Goal: Task Accomplishment & Management: Use online tool/utility

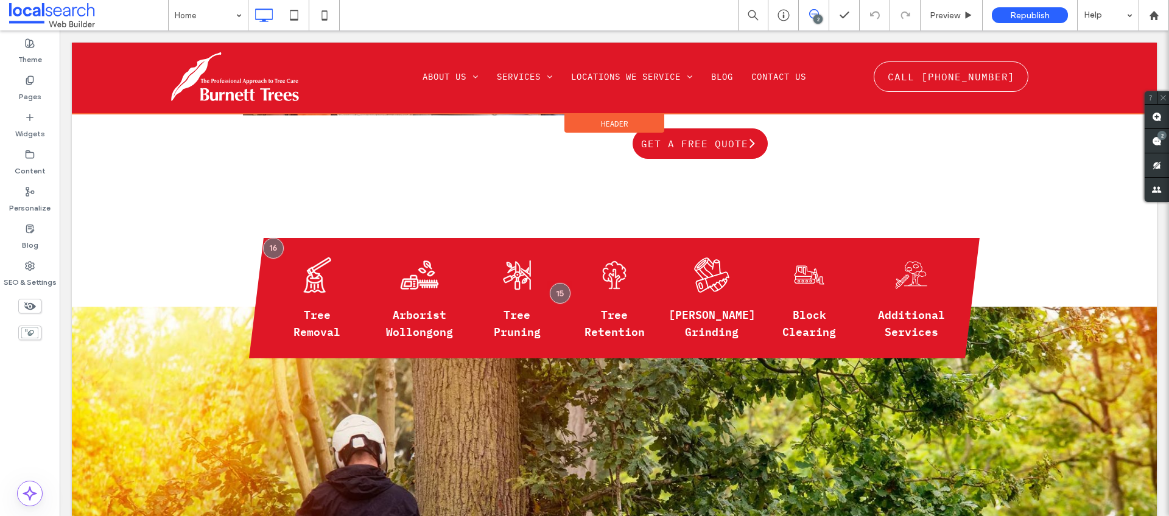
click at [534, 77] on div at bounding box center [614, 78] width 1085 height 71
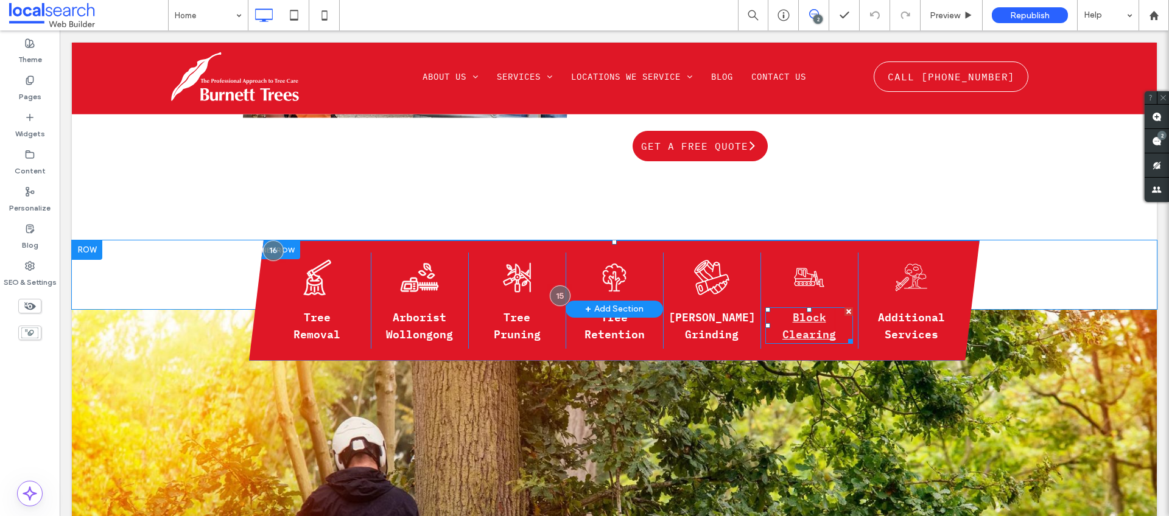
scroll to position [822, 0]
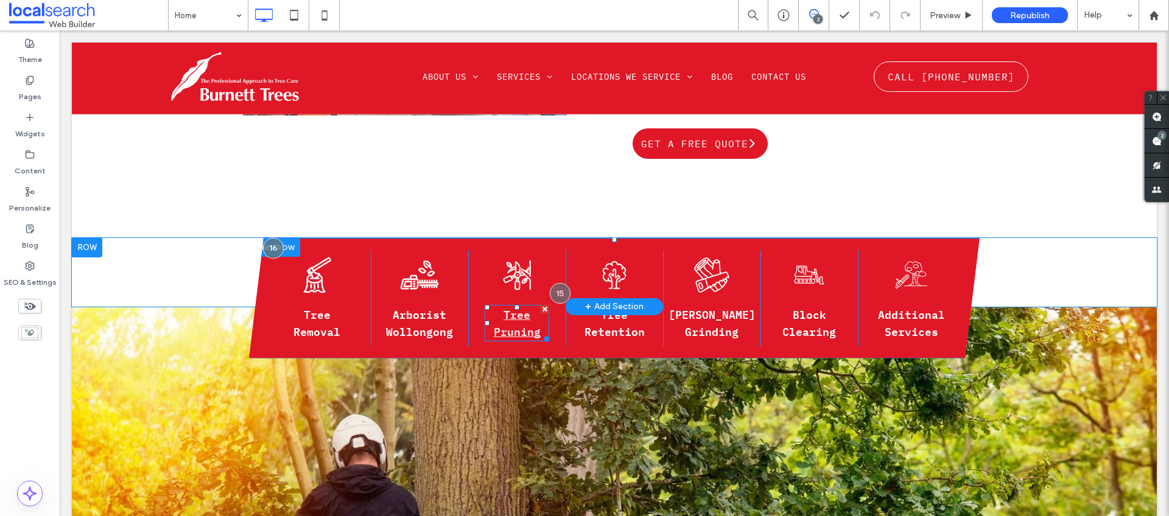
click at [523, 305] on link "Tree Pruning" at bounding box center [517, 322] width 47 height 35
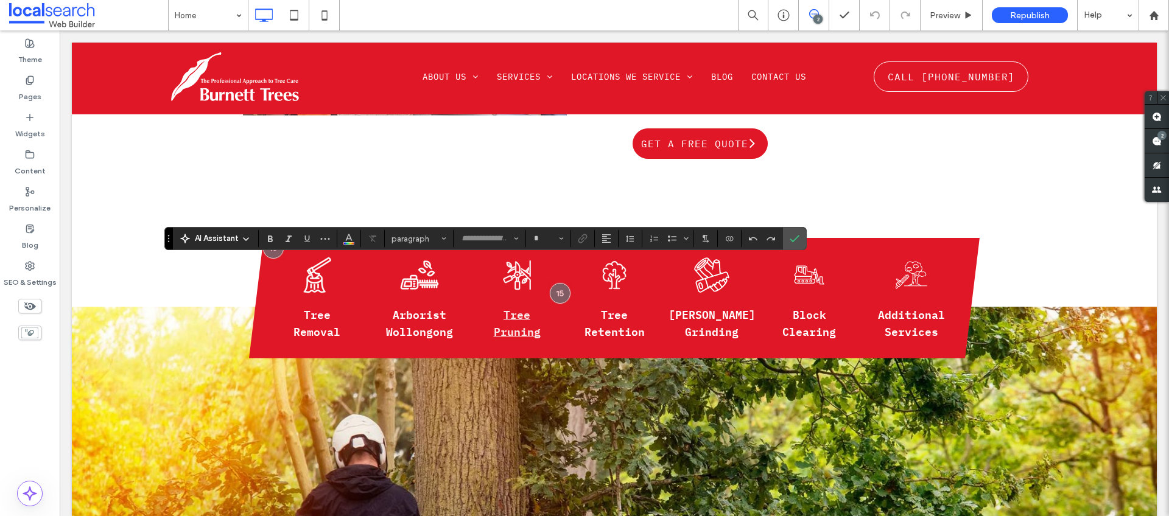
type input "**********"
type input "**"
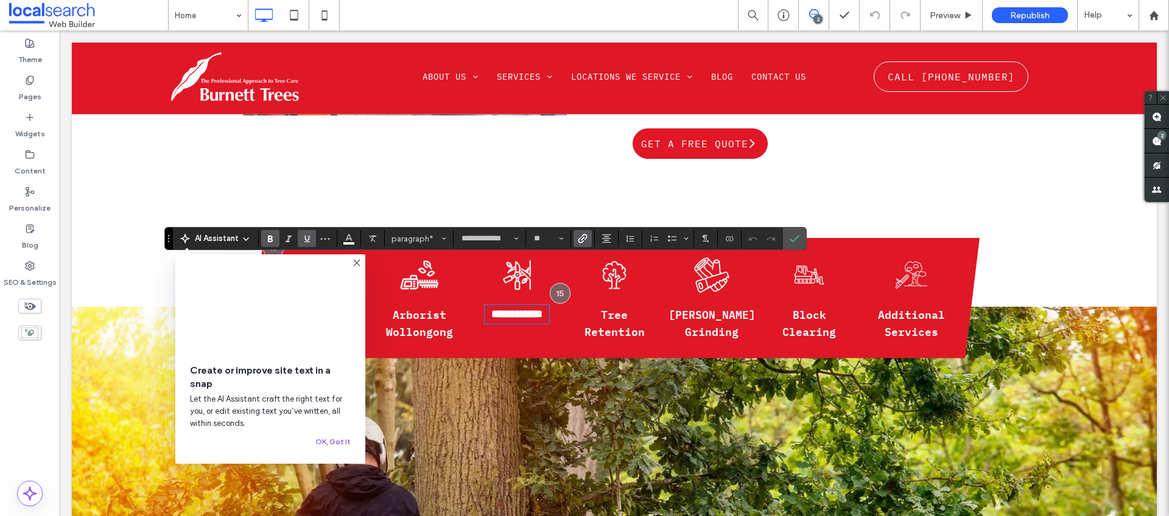
click at [586, 239] on use "Link" at bounding box center [583, 238] width 9 height 9
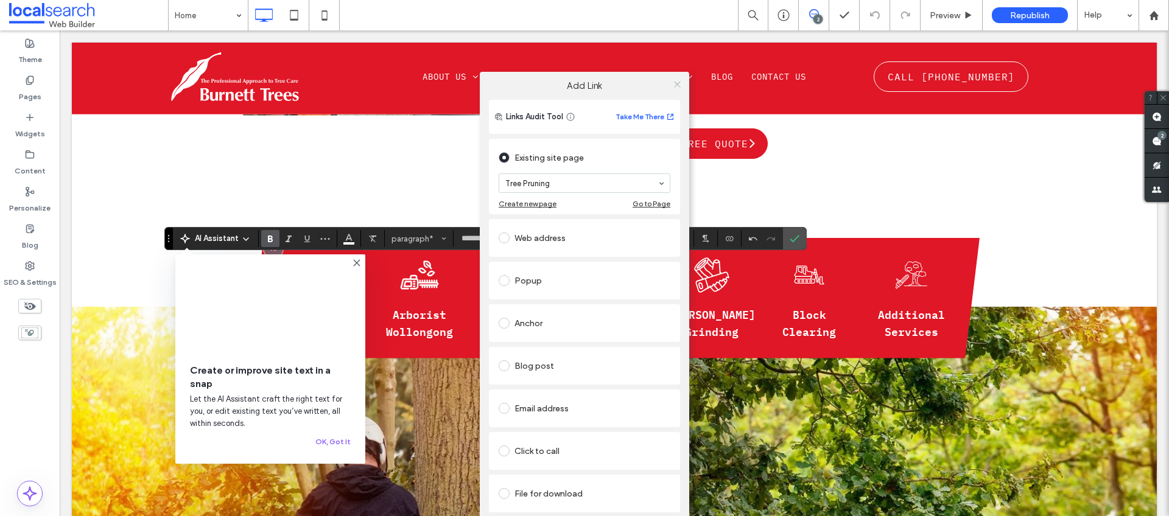
click at [676, 86] on icon at bounding box center [677, 84] width 9 height 9
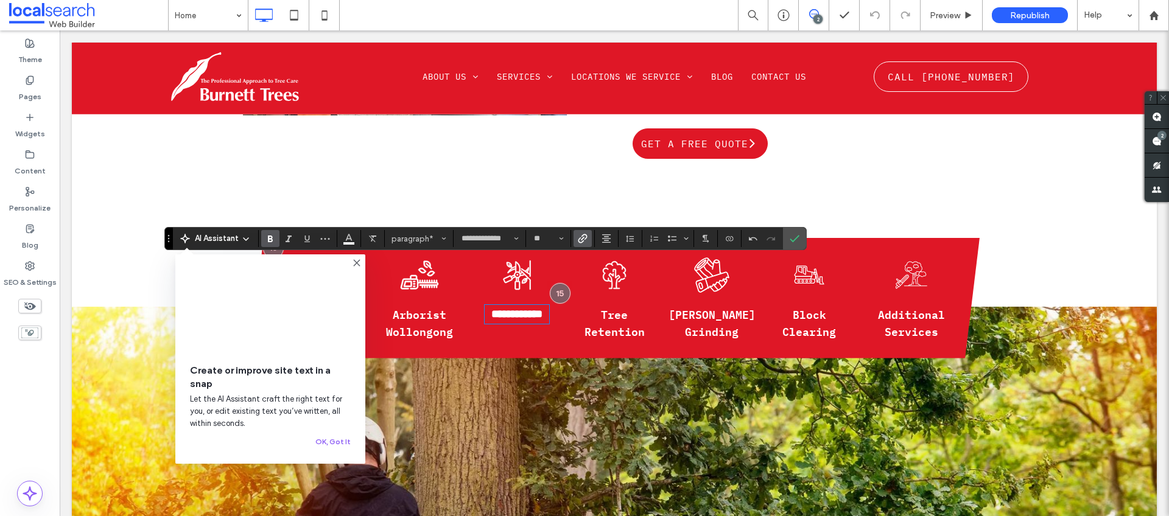
click at [409, 160] on div "Click To Paste Expert Tree Care Solutions Look no further than [PERSON_NAME] Tr…" at bounding box center [614, 6] width 1085 height 463
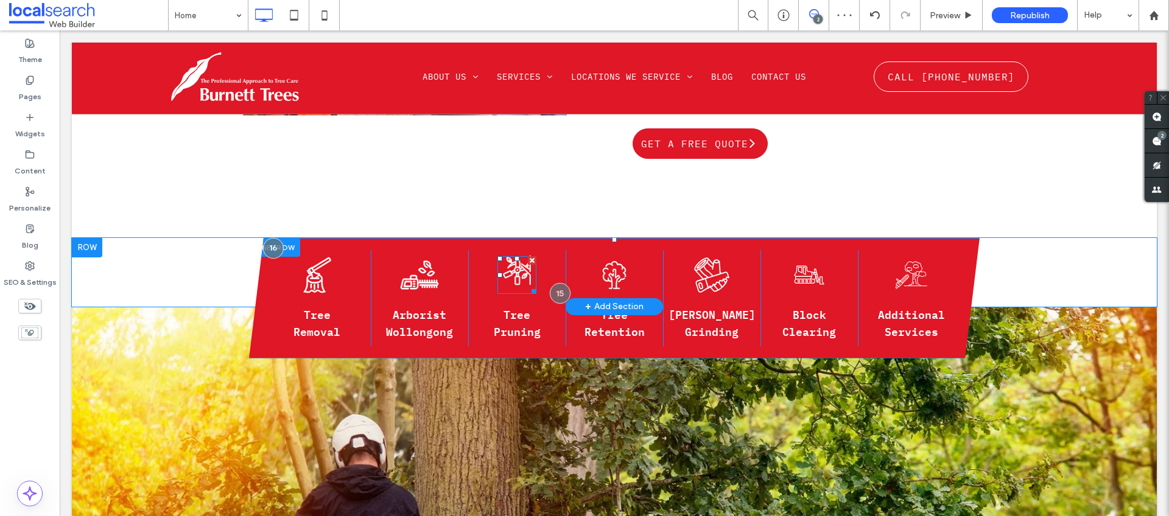
click at [514, 256] on icon at bounding box center [517, 270] width 27 height 29
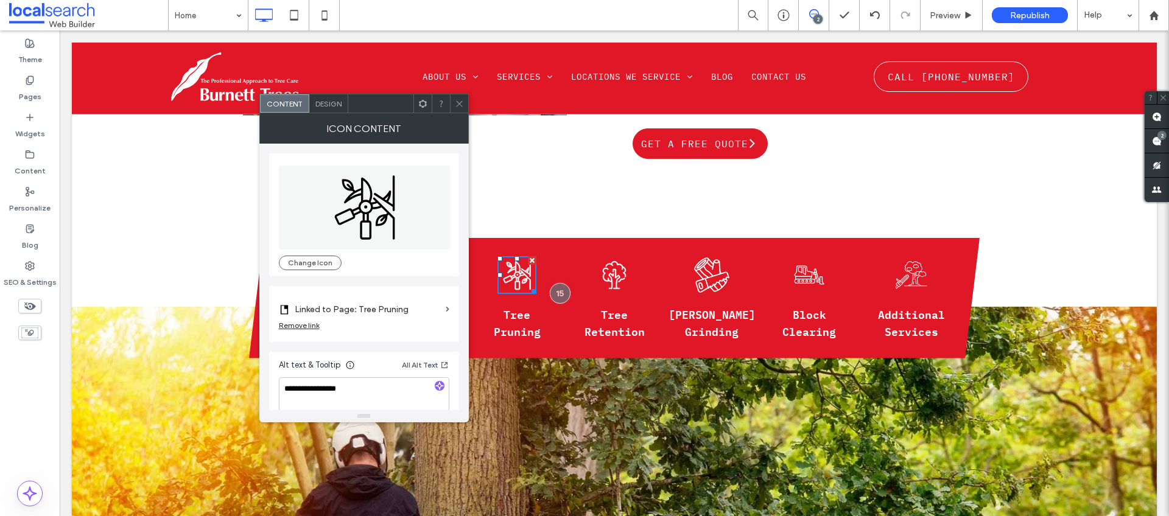
click at [459, 103] on use at bounding box center [459, 103] width 6 height 6
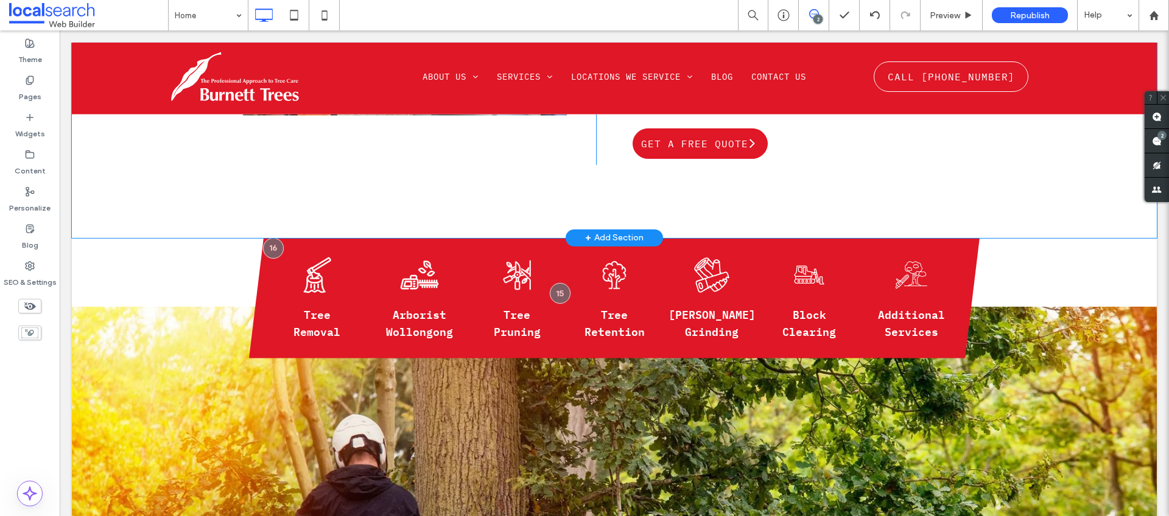
click at [423, 147] on div "Click To Paste Expert Tree Care Solutions Look no further than [PERSON_NAME] Tr…" at bounding box center [614, 6] width 1085 height 463
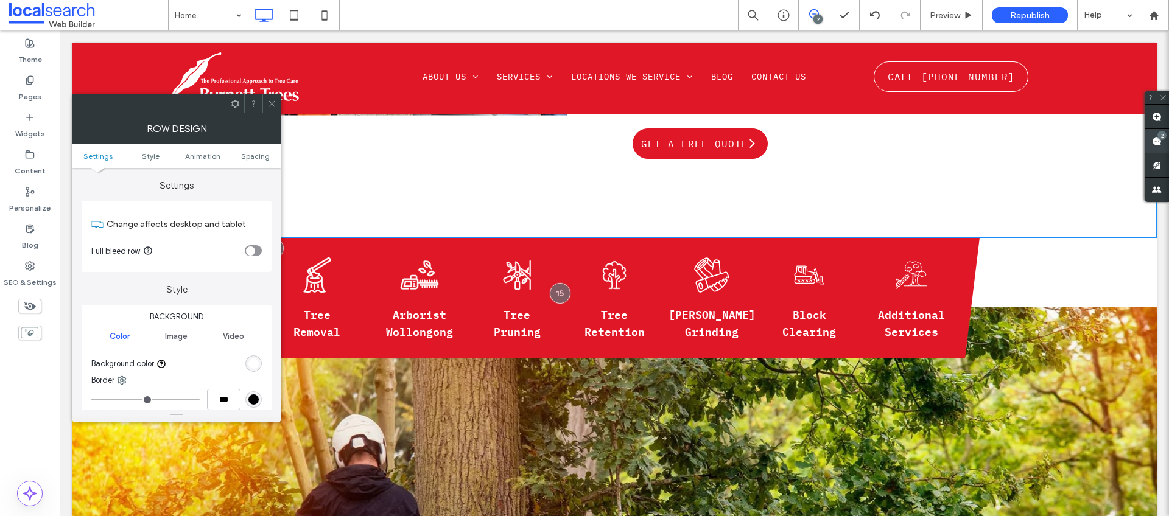
click at [1153, 143] on use at bounding box center [1157, 141] width 10 height 10
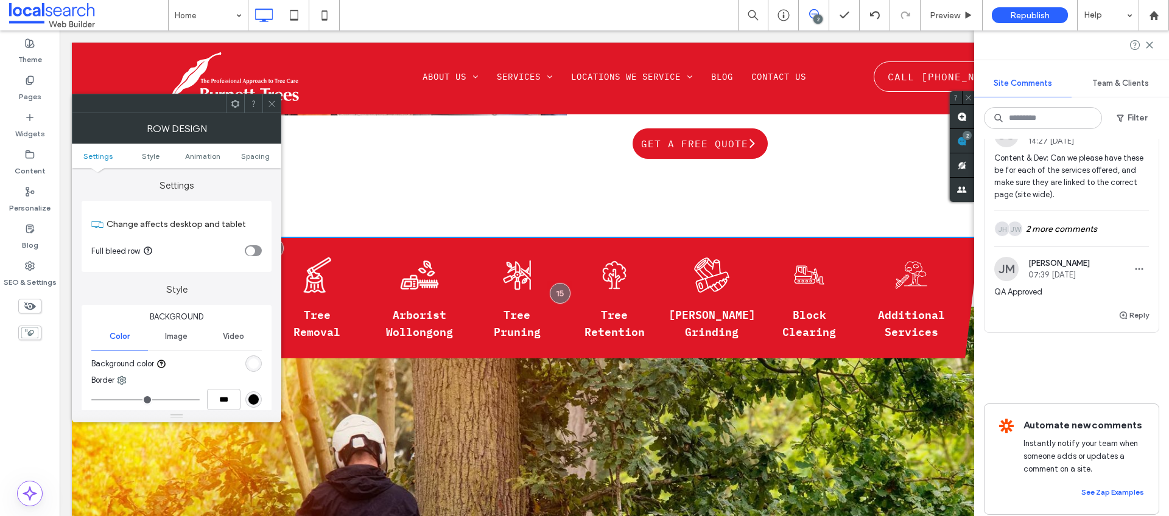
scroll to position [458, 0]
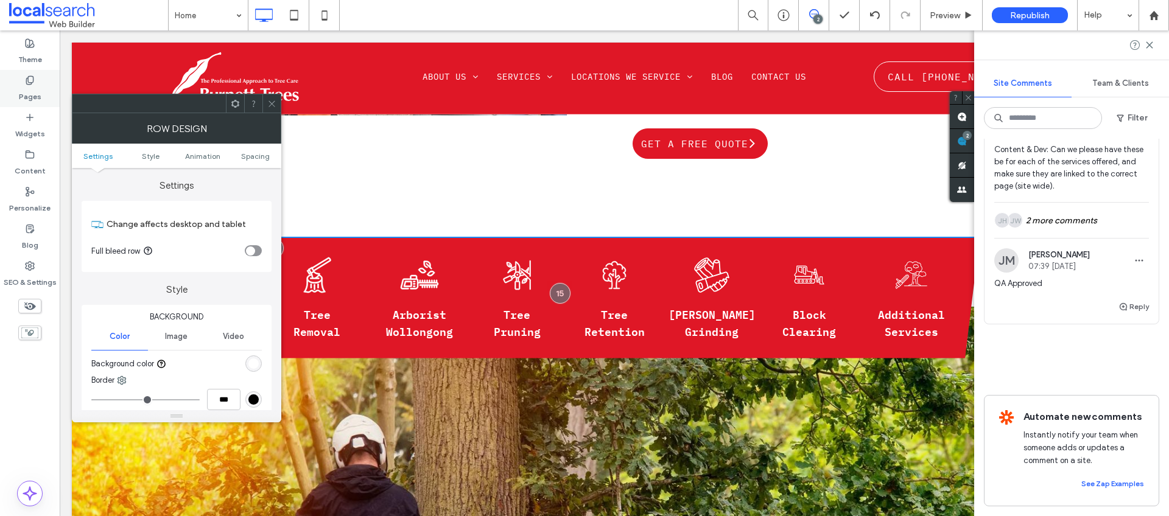
click at [32, 99] on label "Pages" at bounding box center [30, 93] width 23 height 17
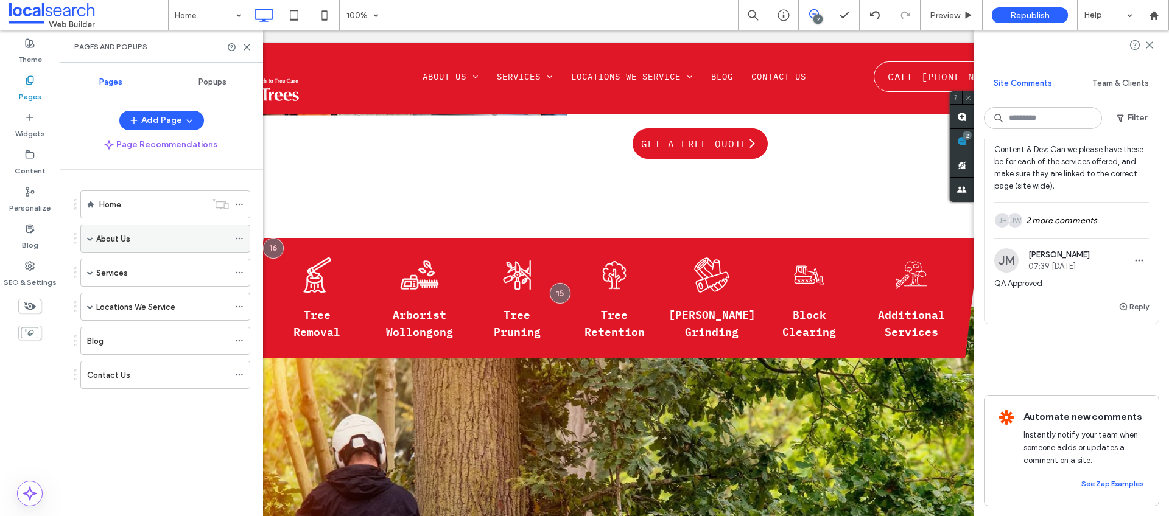
click at [142, 238] on div "About Us" at bounding box center [162, 239] width 133 height 13
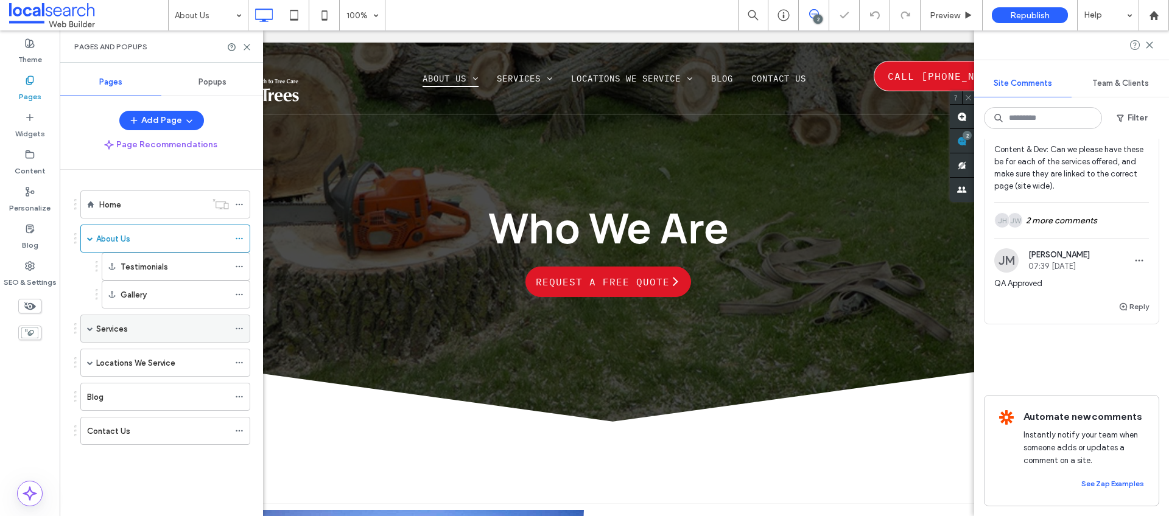
click at [142, 334] on div "Services" at bounding box center [162, 329] width 133 height 13
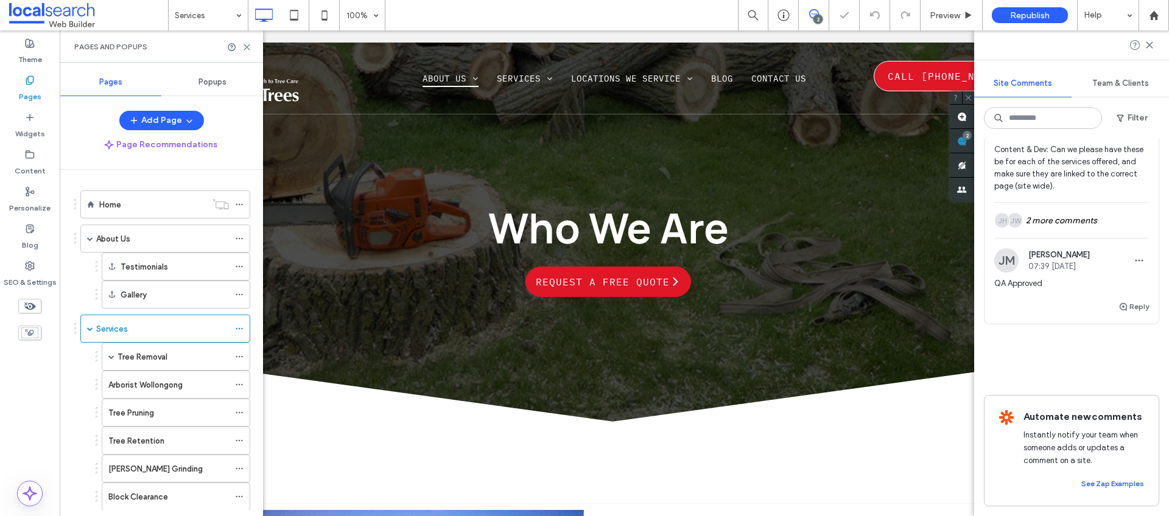
click at [160, 363] on div at bounding box center [584, 258] width 1169 height 516
click at [163, 389] on label "Arborist Wollongong" at bounding box center [145, 385] width 74 height 21
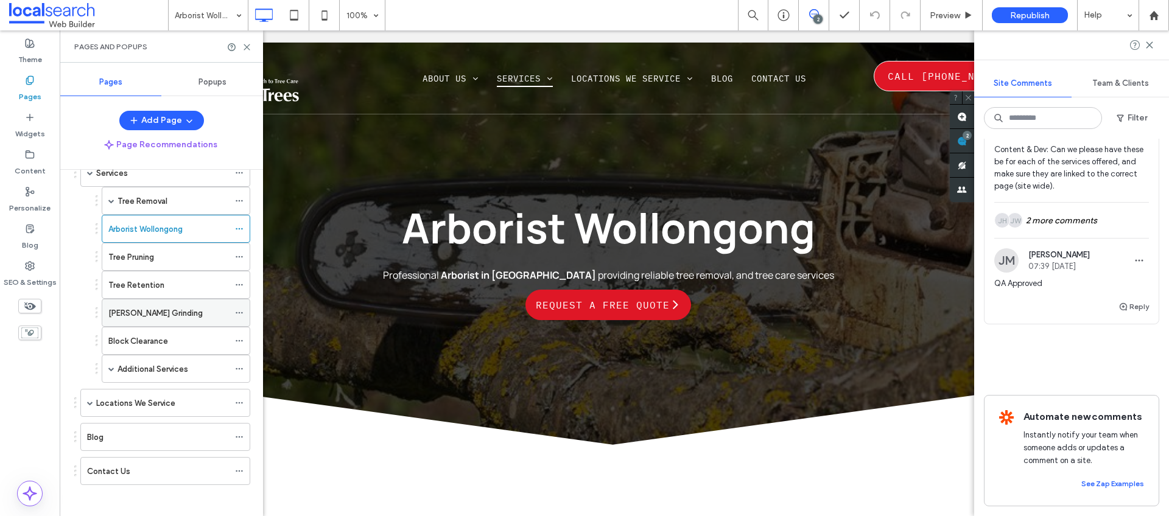
scroll to position [161, 0]
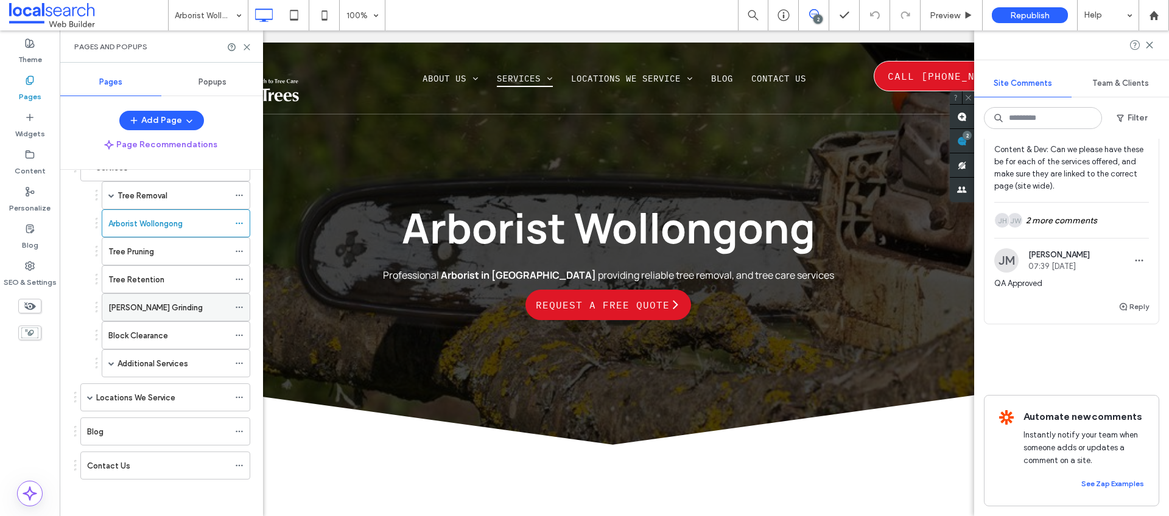
click at [147, 320] on div "[PERSON_NAME] Grinding" at bounding box center [168, 307] width 121 height 27
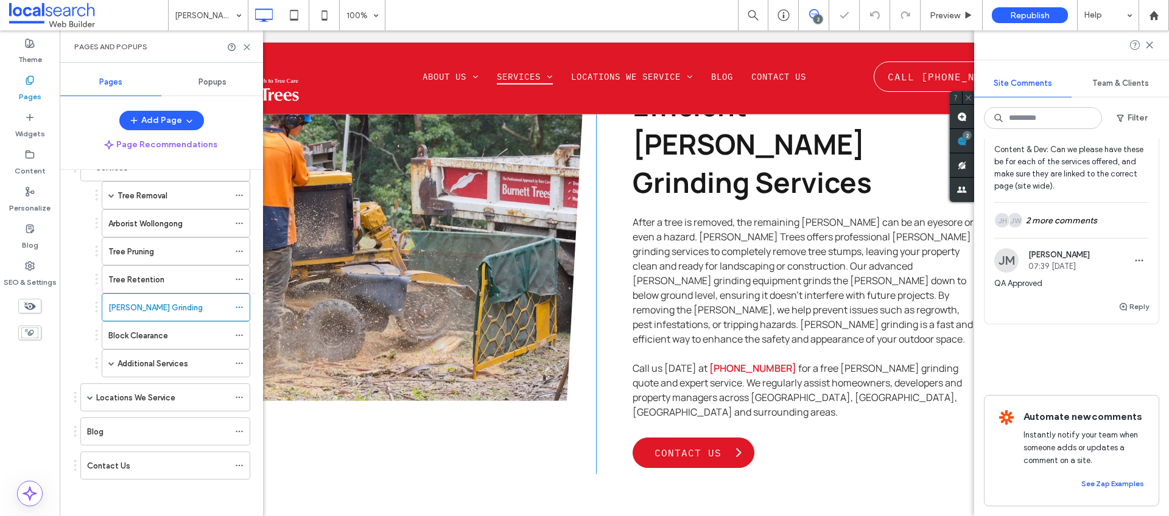
scroll to position [808, 0]
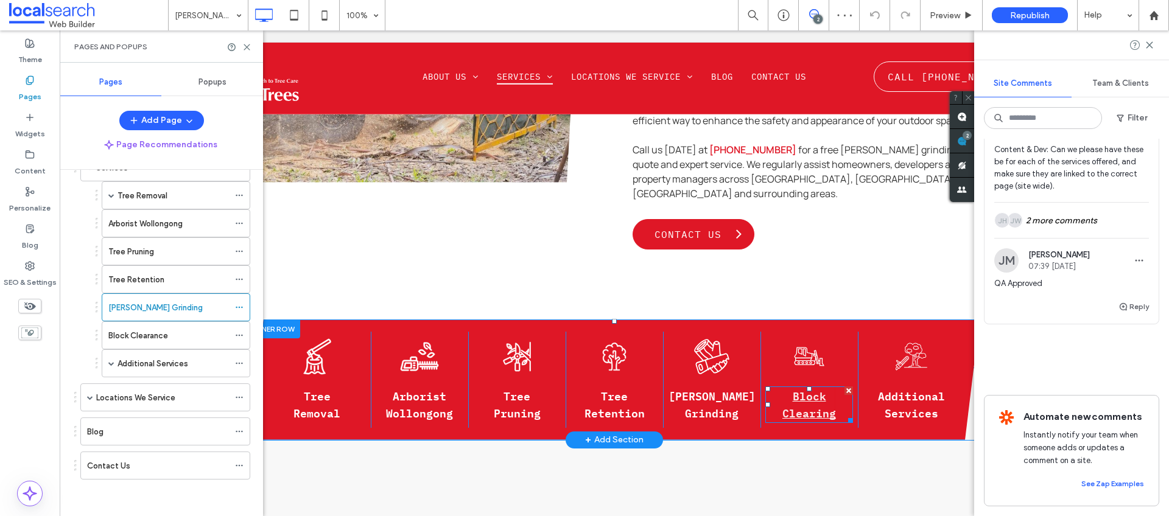
click at [813, 387] on link "Block Clearing" at bounding box center [810, 404] width 54 height 35
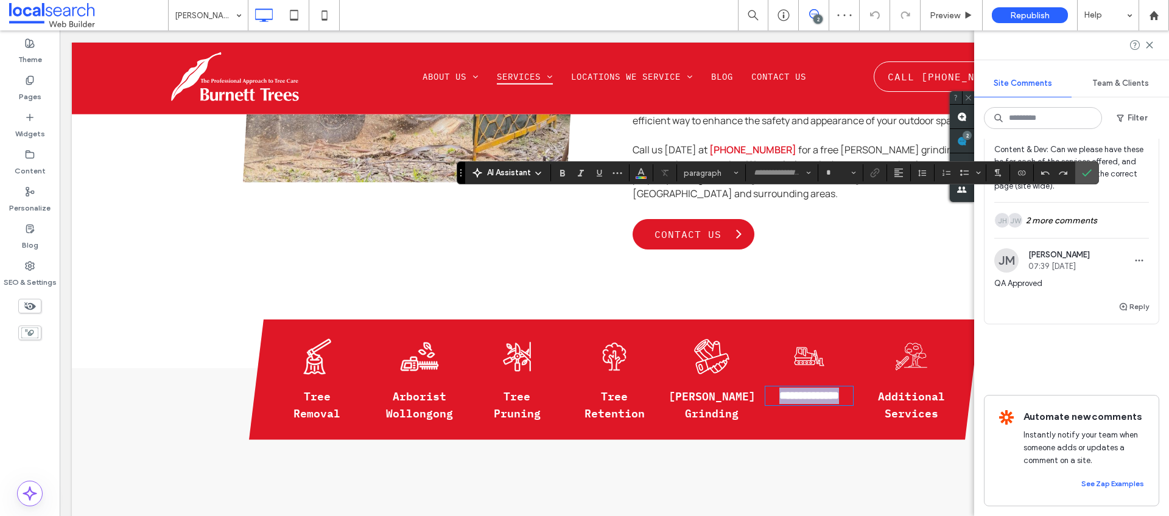
type input "**********"
type input "**"
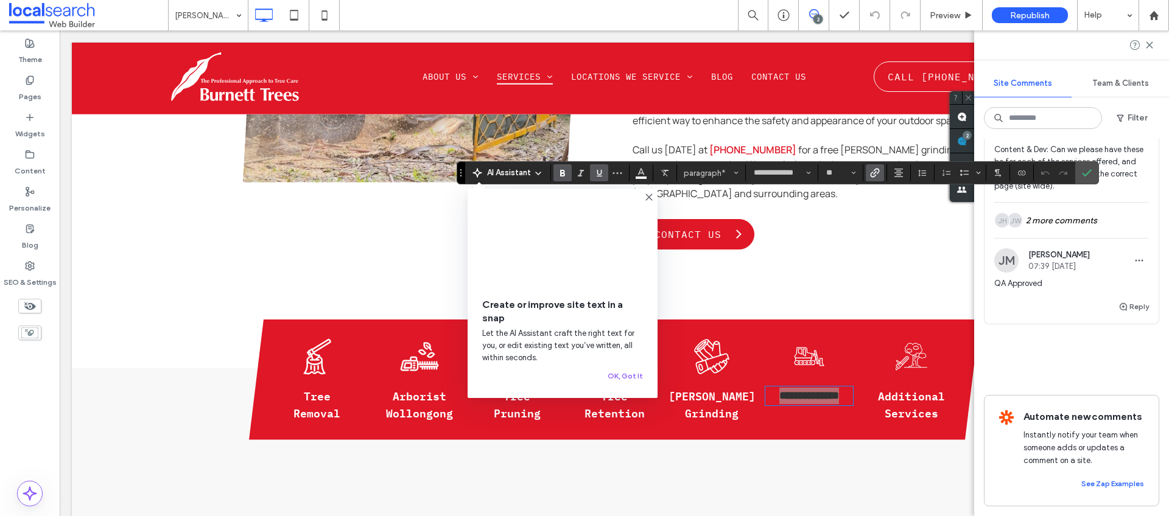
click at [650, 198] on use at bounding box center [648, 196] width 5 height 5
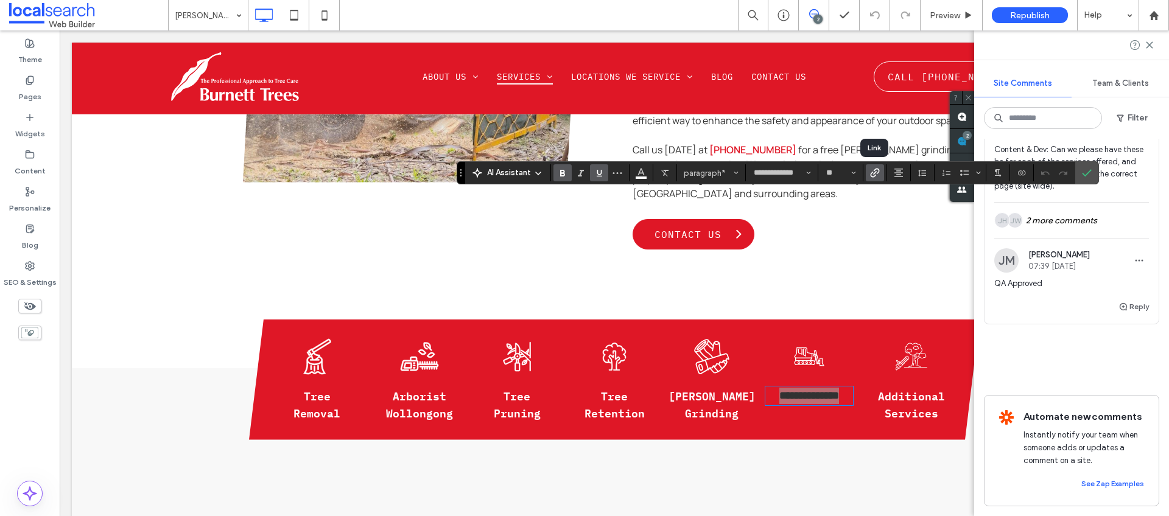
click at [876, 174] on use "Link" at bounding box center [875, 173] width 9 height 9
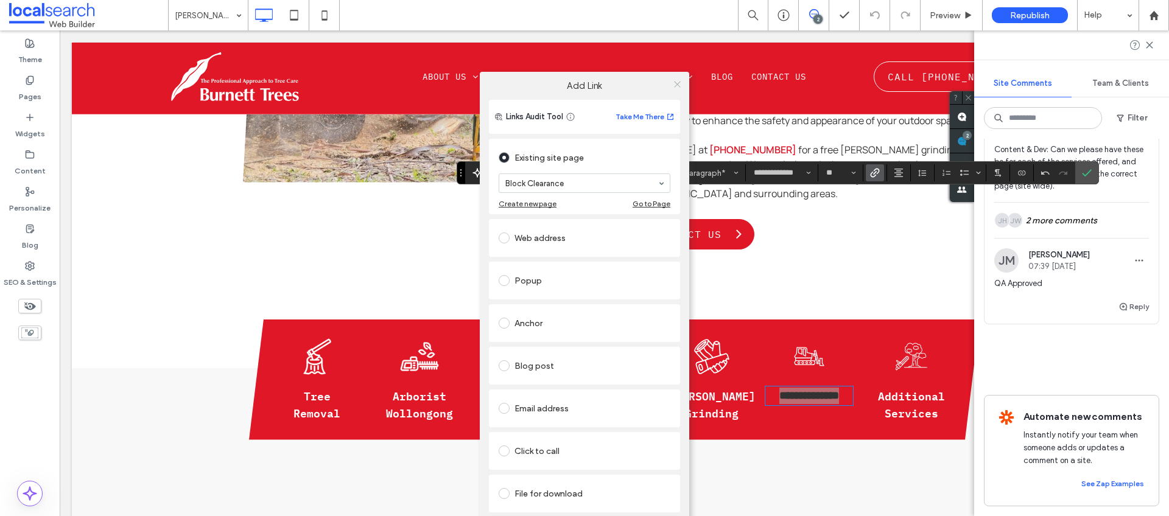
click at [679, 84] on icon at bounding box center [677, 84] width 9 height 9
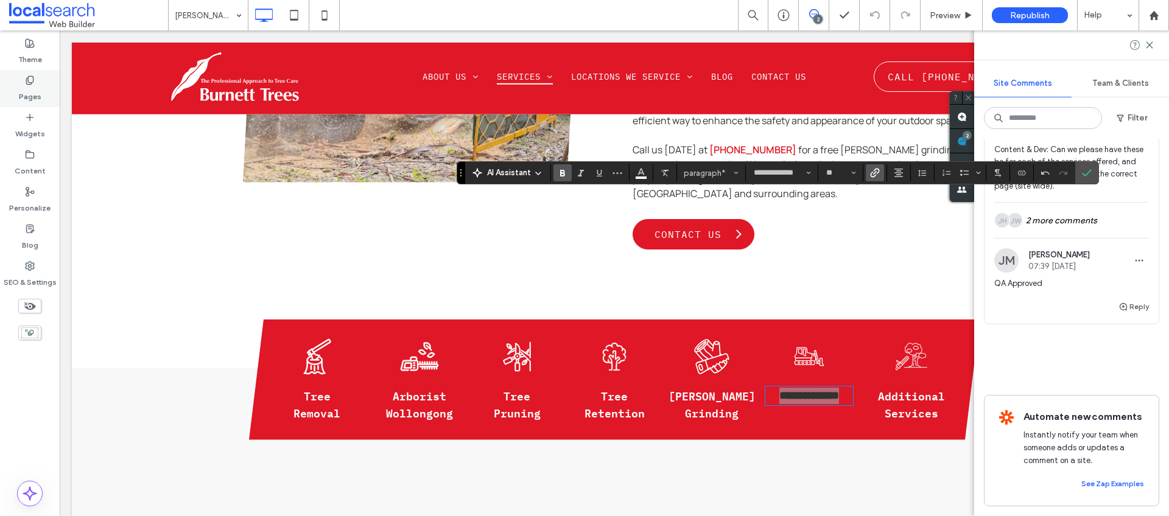
click at [23, 86] on label "Pages" at bounding box center [30, 93] width 23 height 17
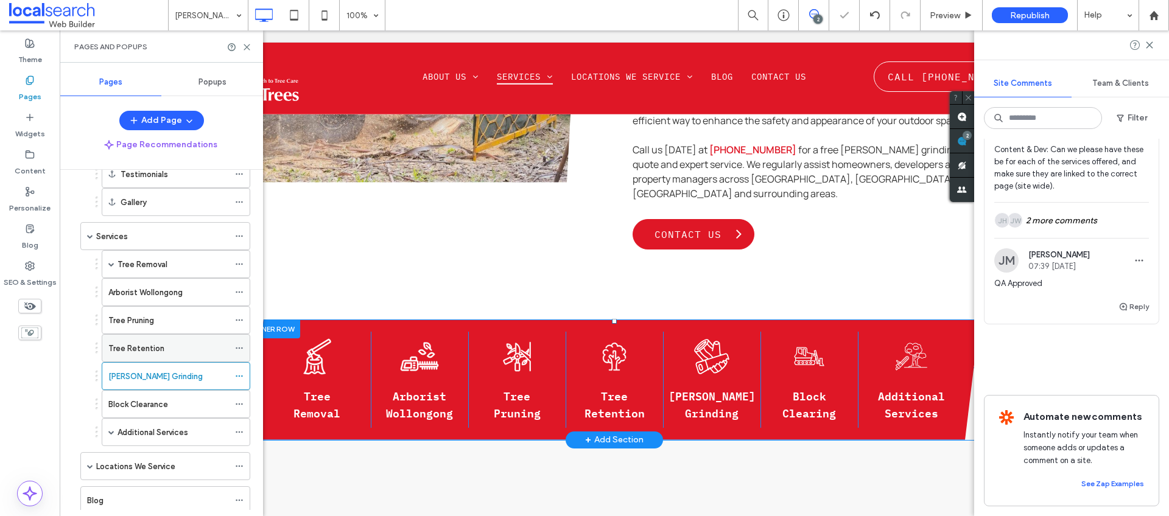
scroll to position [94, 0]
click at [180, 339] on div "Tree Retention" at bounding box center [168, 347] width 121 height 27
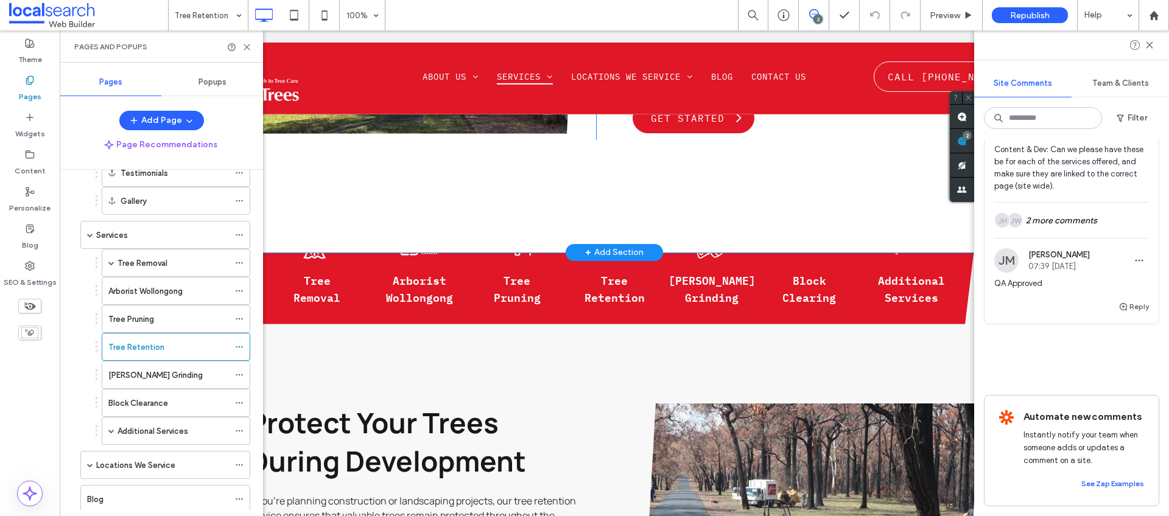
scroll to position [788, 0]
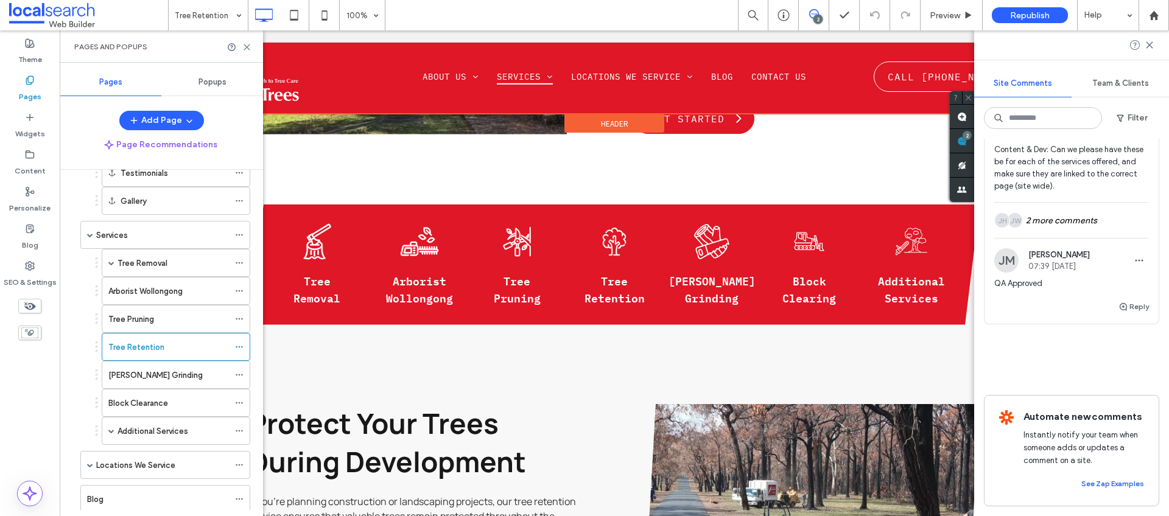
click at [530, 79] on div at bounding box center [614, 78] width 1085 height 71
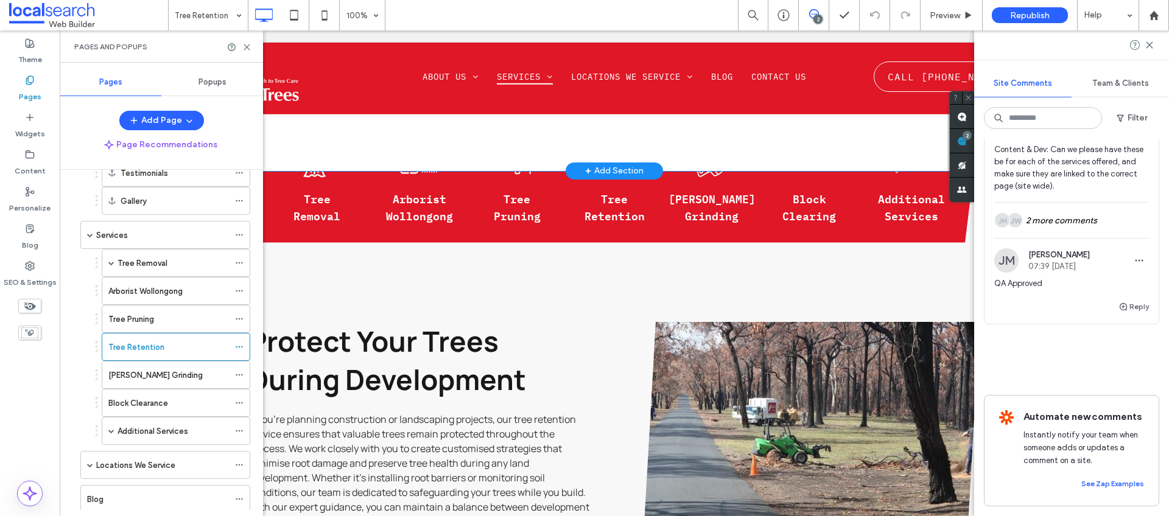
scroll to position [884, 0]
